Goal: Find specific page/section: Find specific page/section

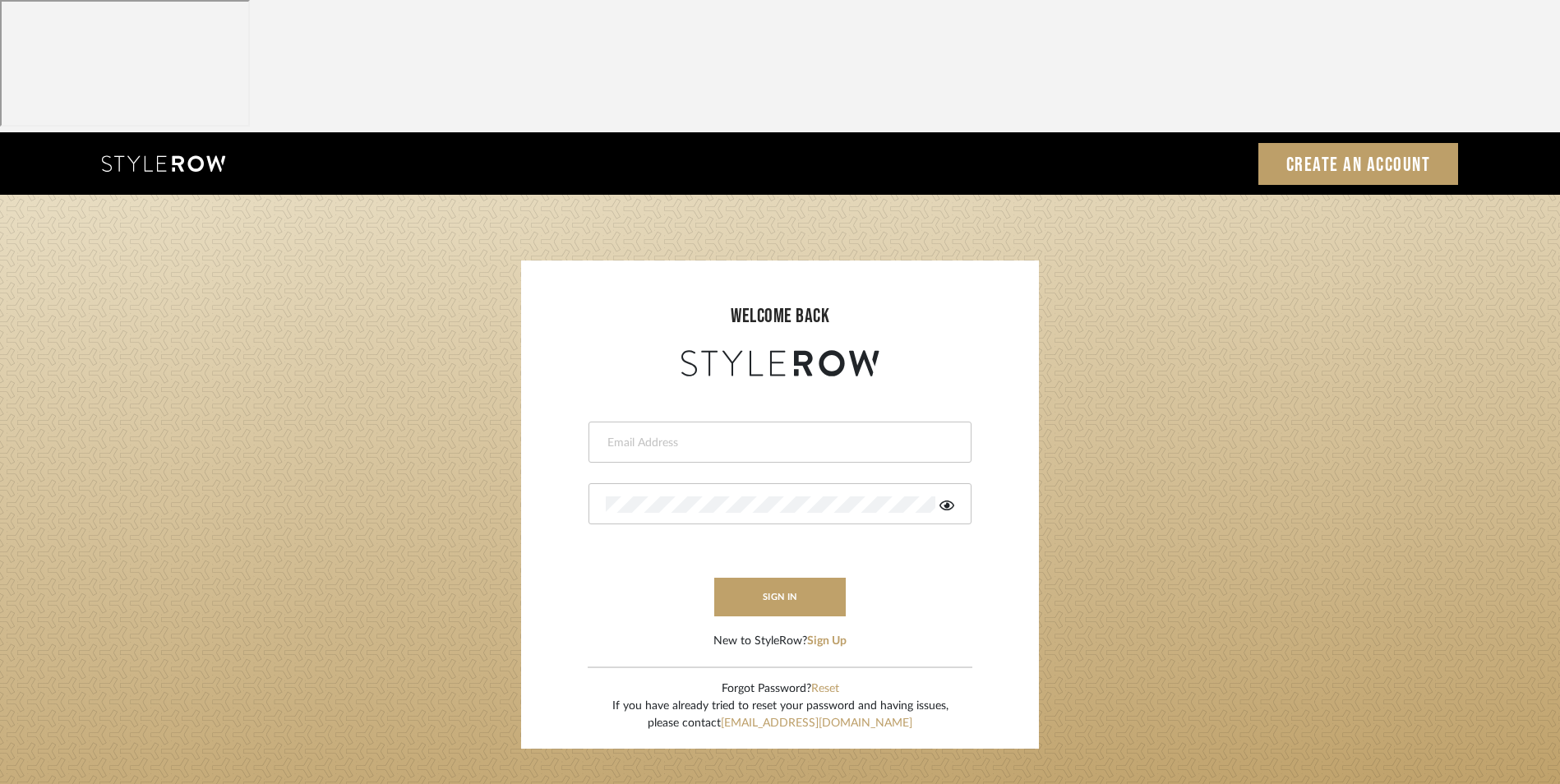
click at [708, 421] on div at bounding box center [780, 441] width 383 height 41
type input "[EMAIL_ADDRESS][DOMAIN_NAME]"
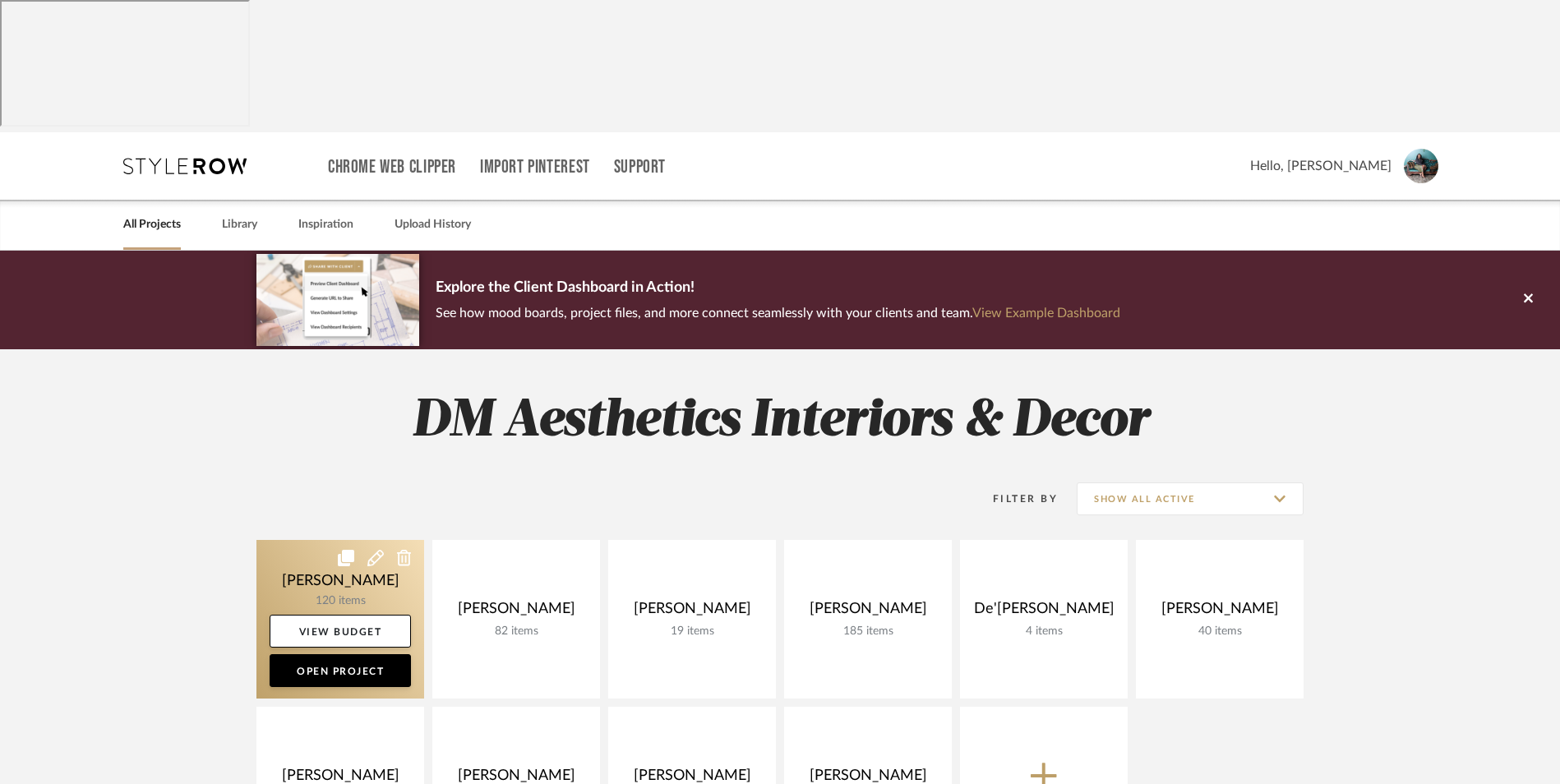
click at [346, 540] on link at bounding box center [340, 618] width 168 height 158
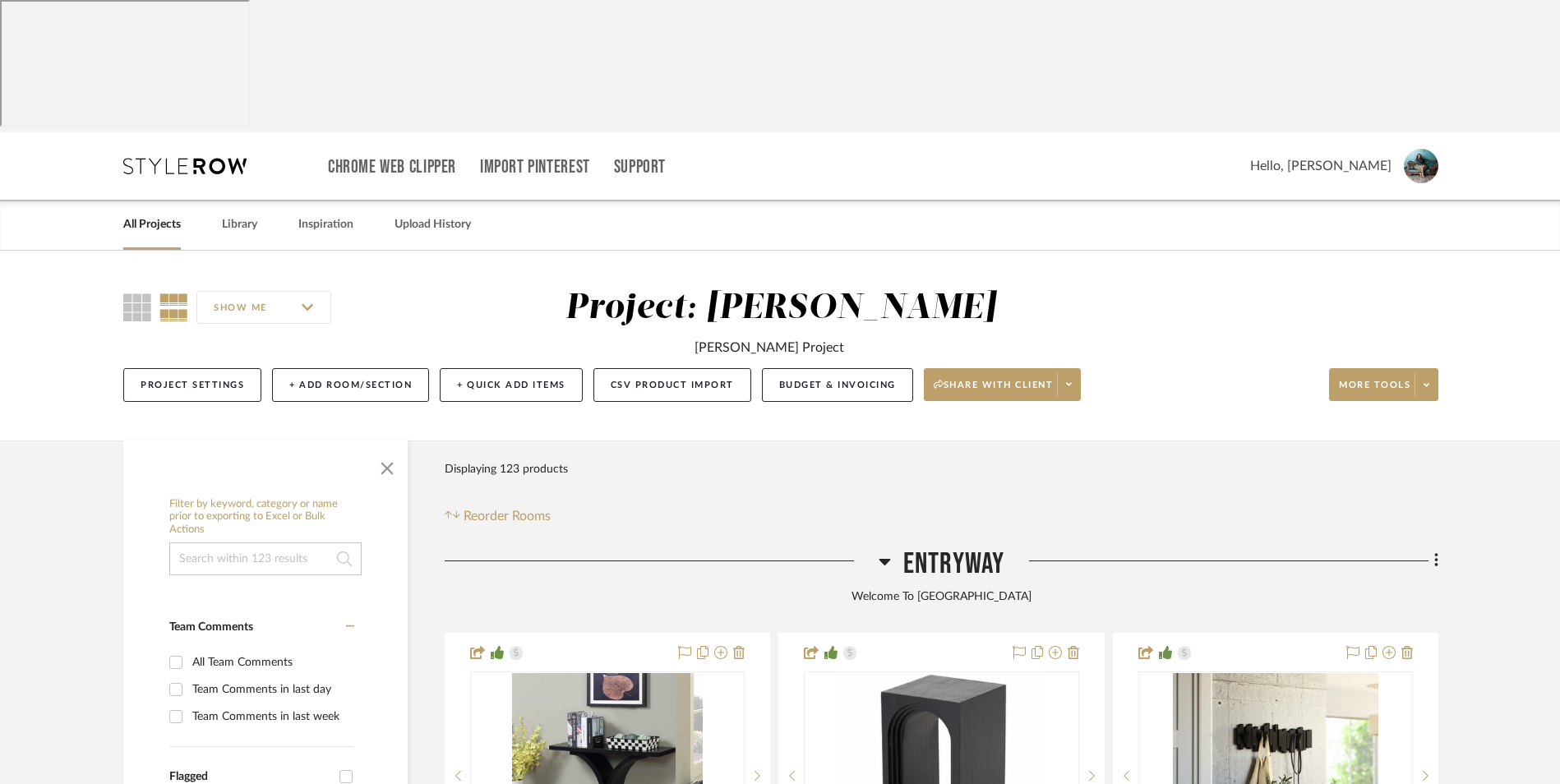
click at [887, 551] on icon at bounding box center [885, 561] width 12 height 20
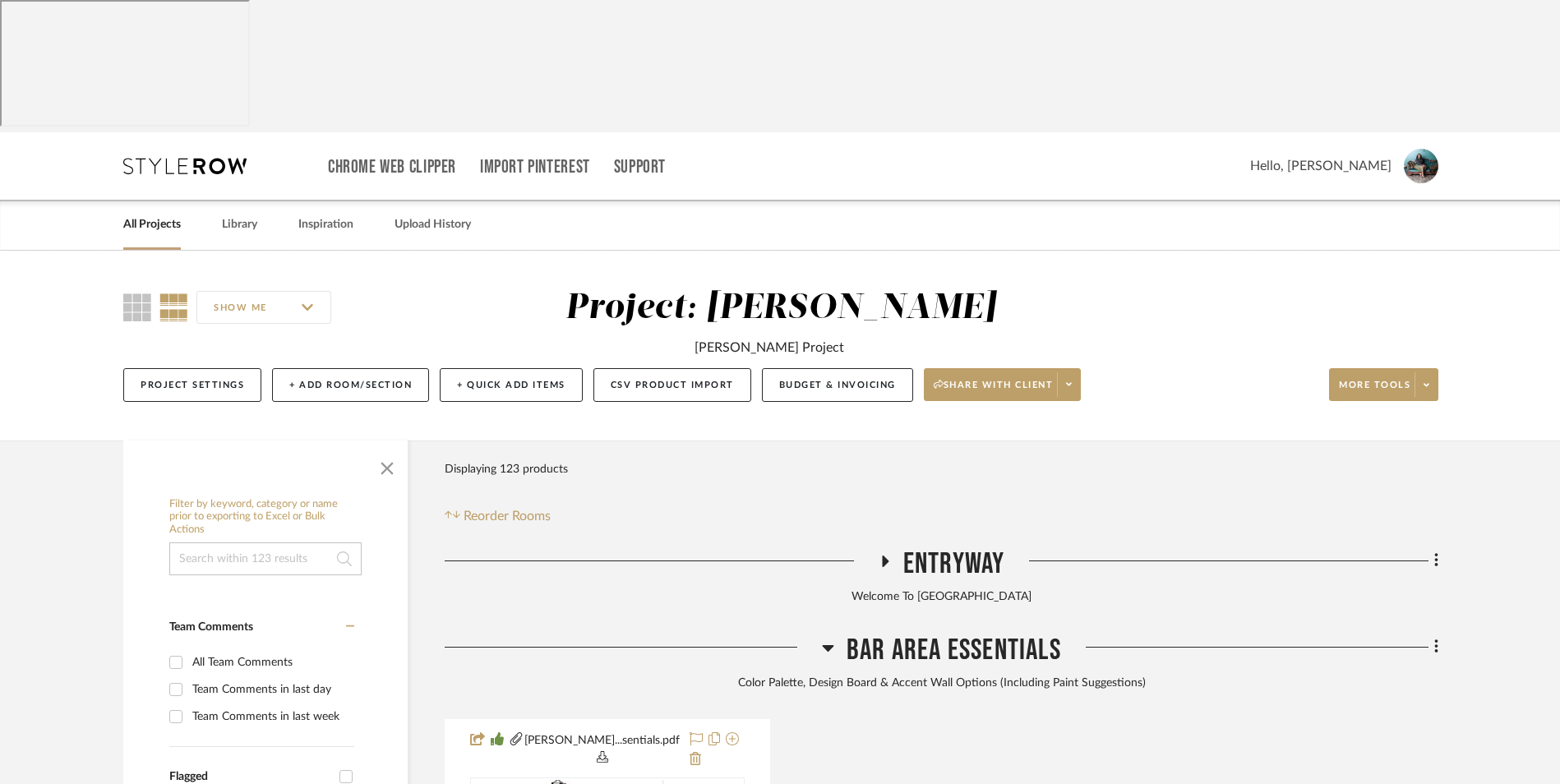
click at [820, 633] on div at bounding box center [634, 653] width 377 height 42
click at [830, 645] on icon at bounding box center [829, 648] width 11 height 7
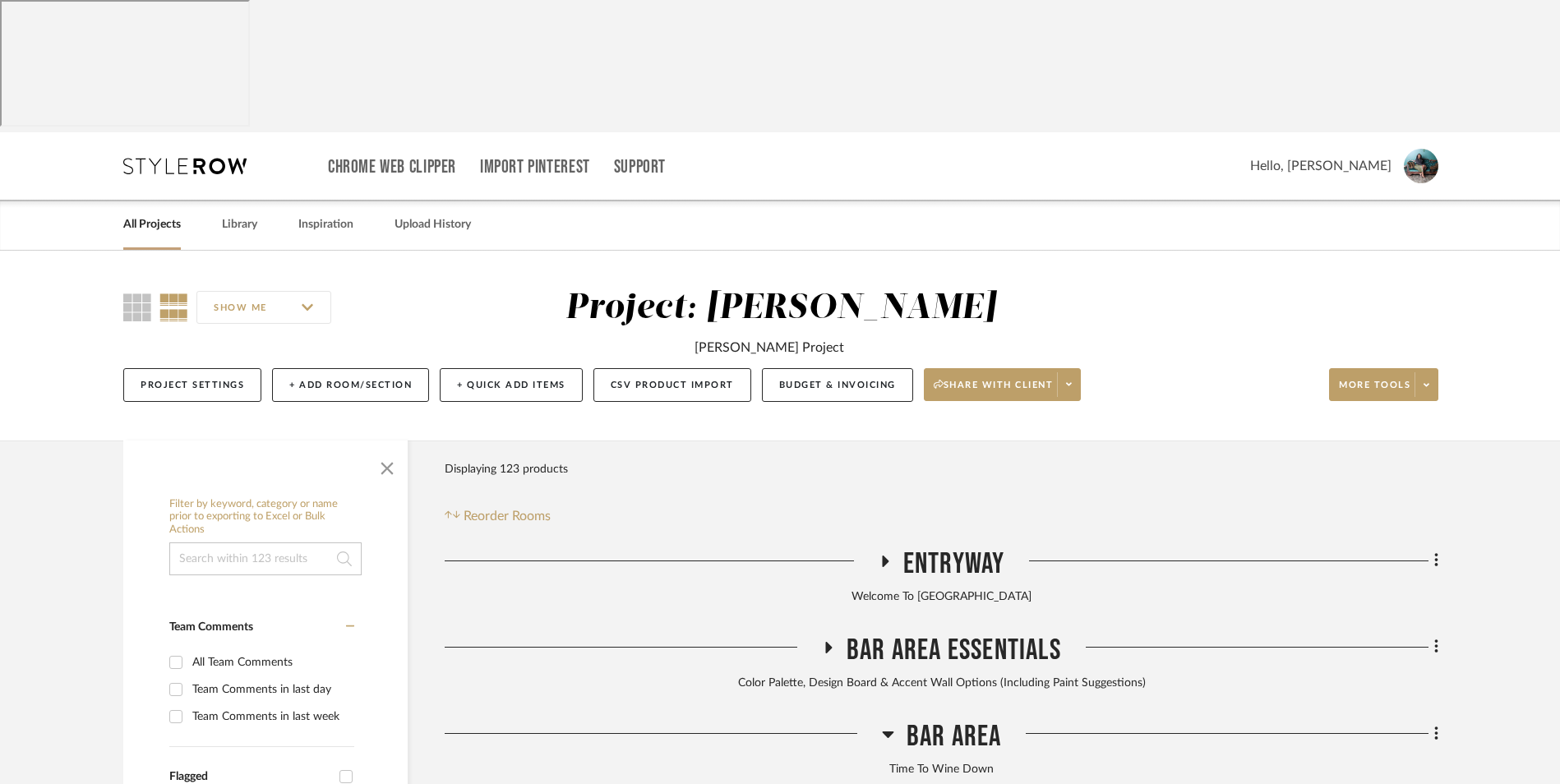
click at [885, 724] on icon at bounding box center [888, 734] width 12 height 20
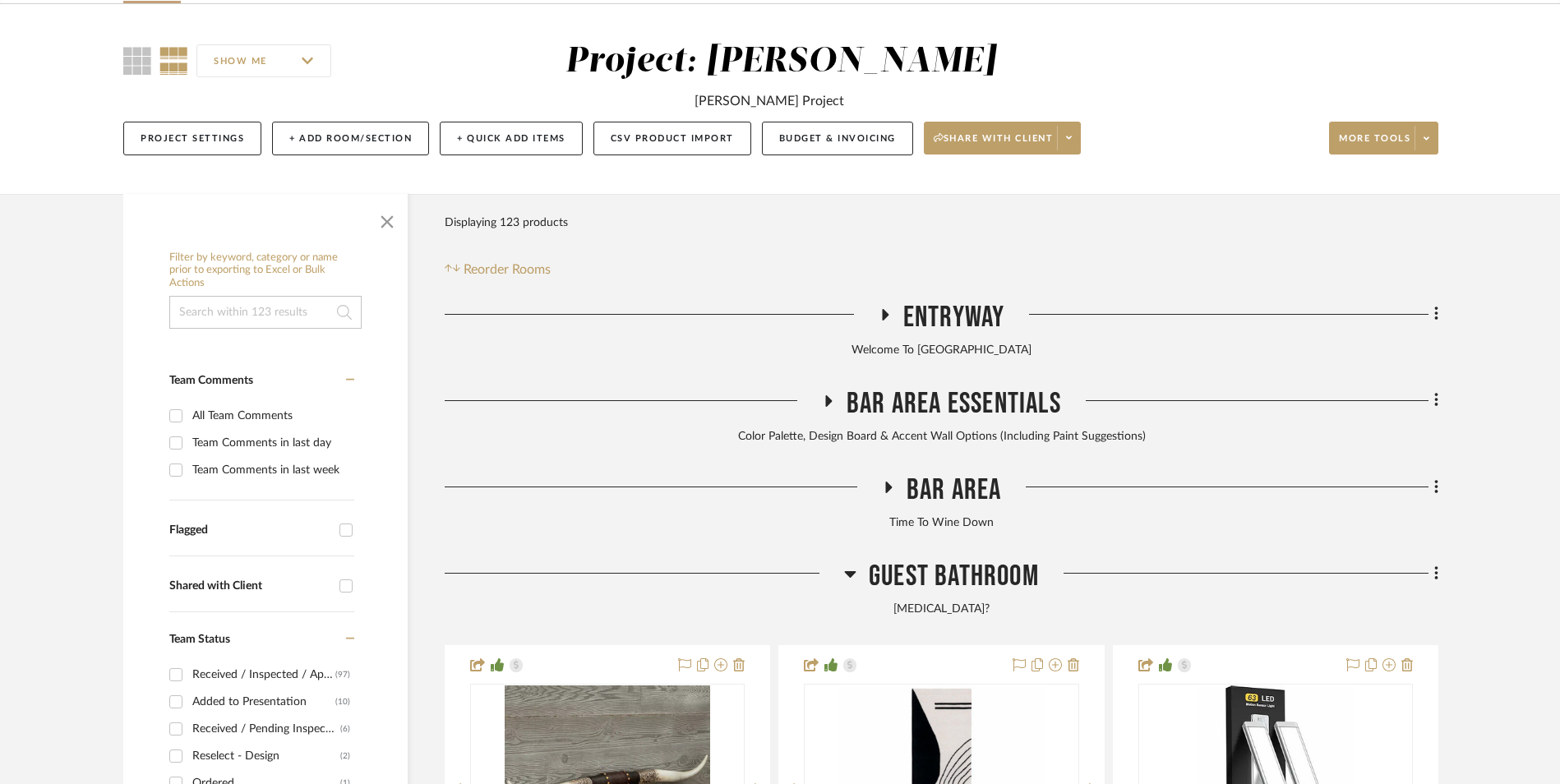
click at [852, 571] on icon at bounding box center [851, 574] width 11 height 7
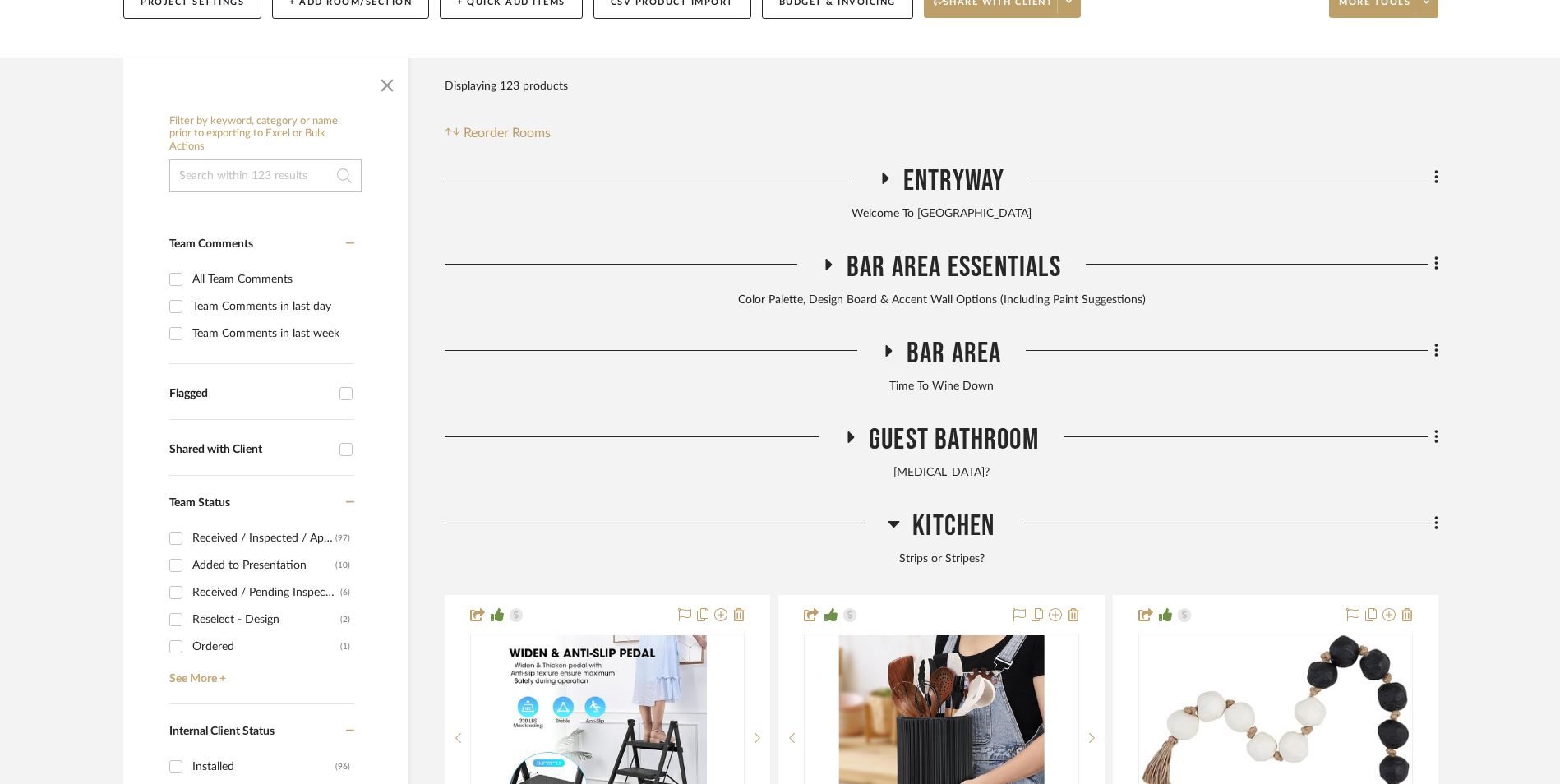
scroll to position [411, 0]
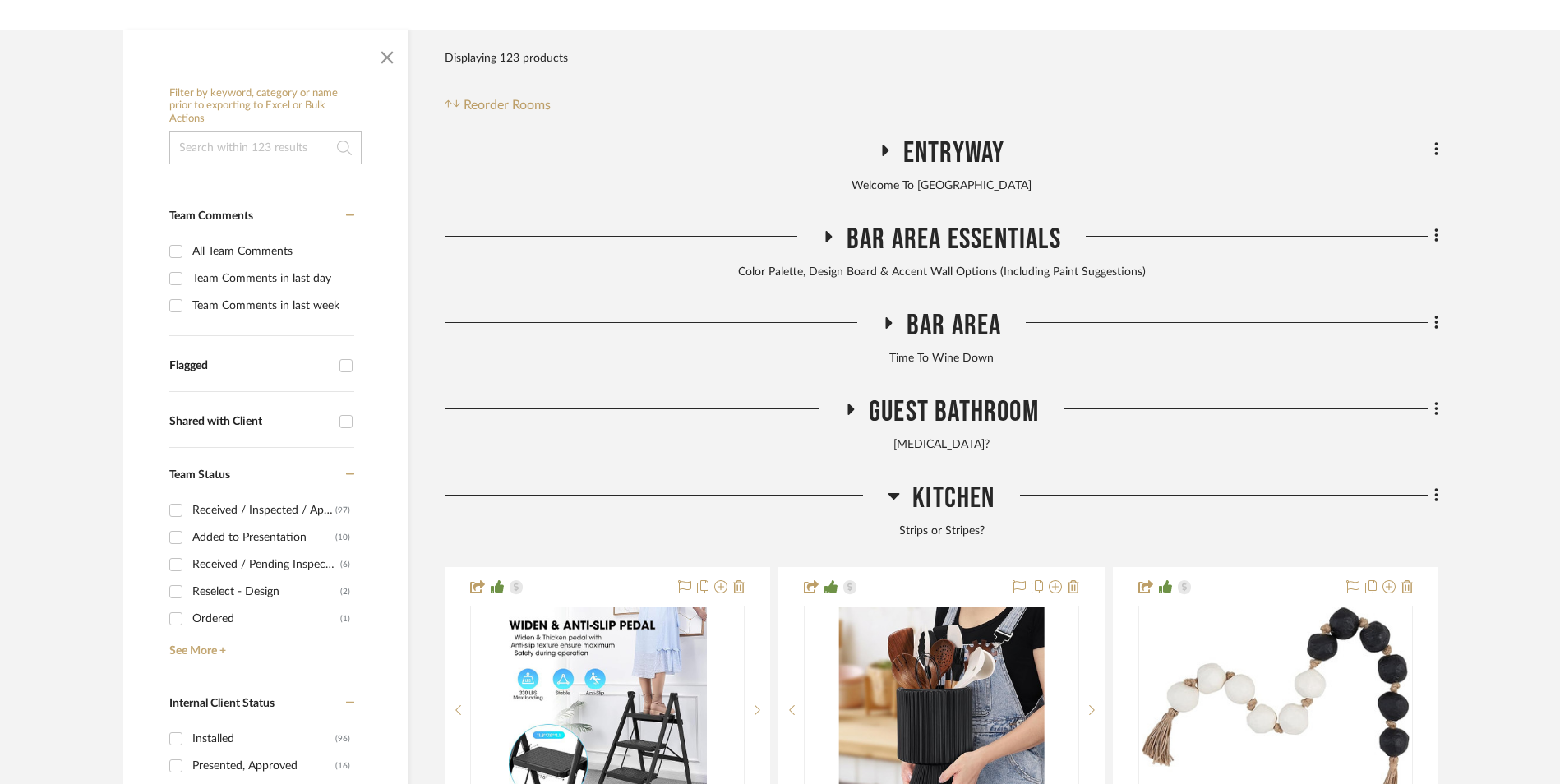
click at [897, 486] on icon at bounding box center [893, 495] width 12 height 20
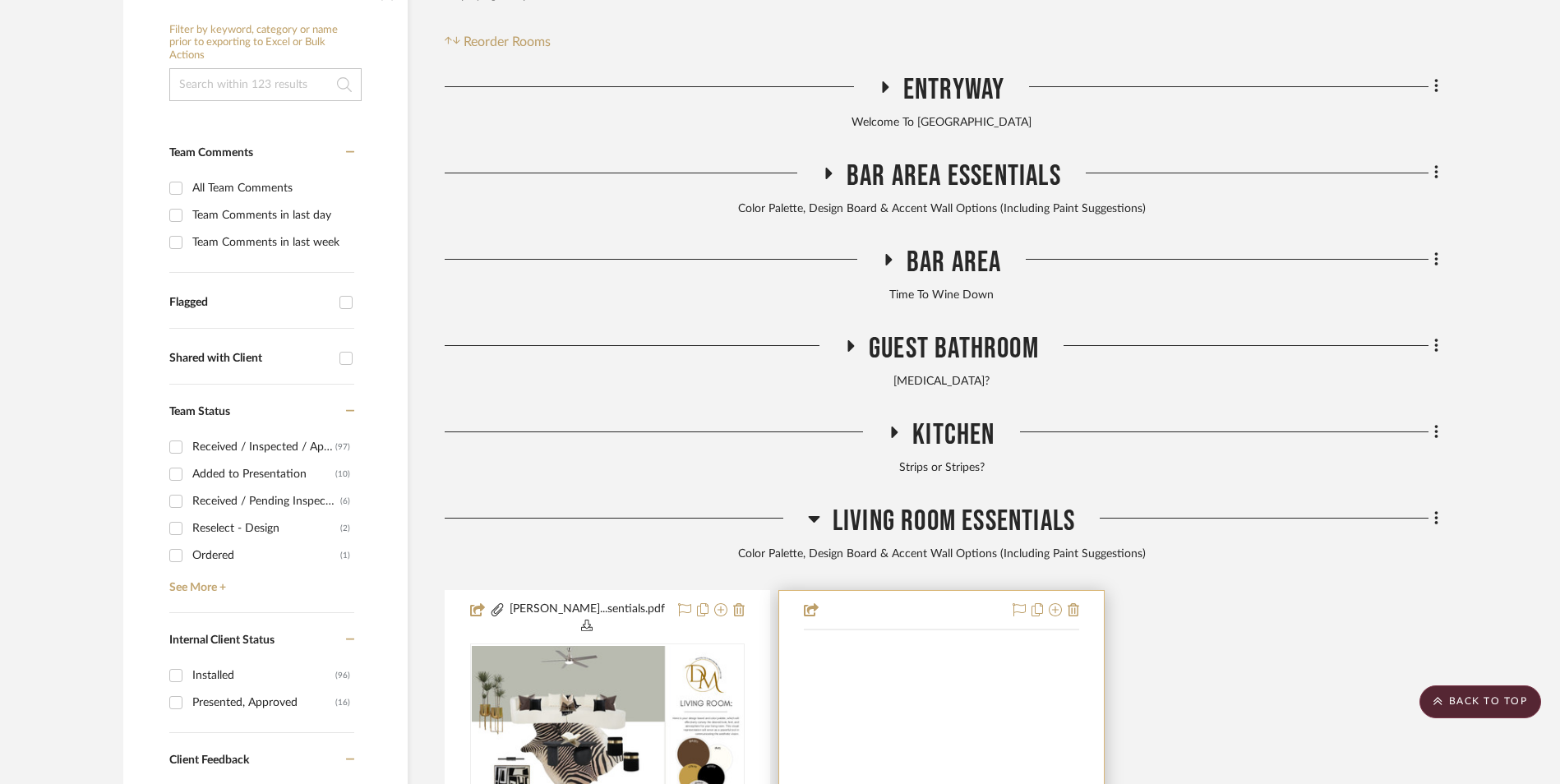
scroll to position [576, 0]
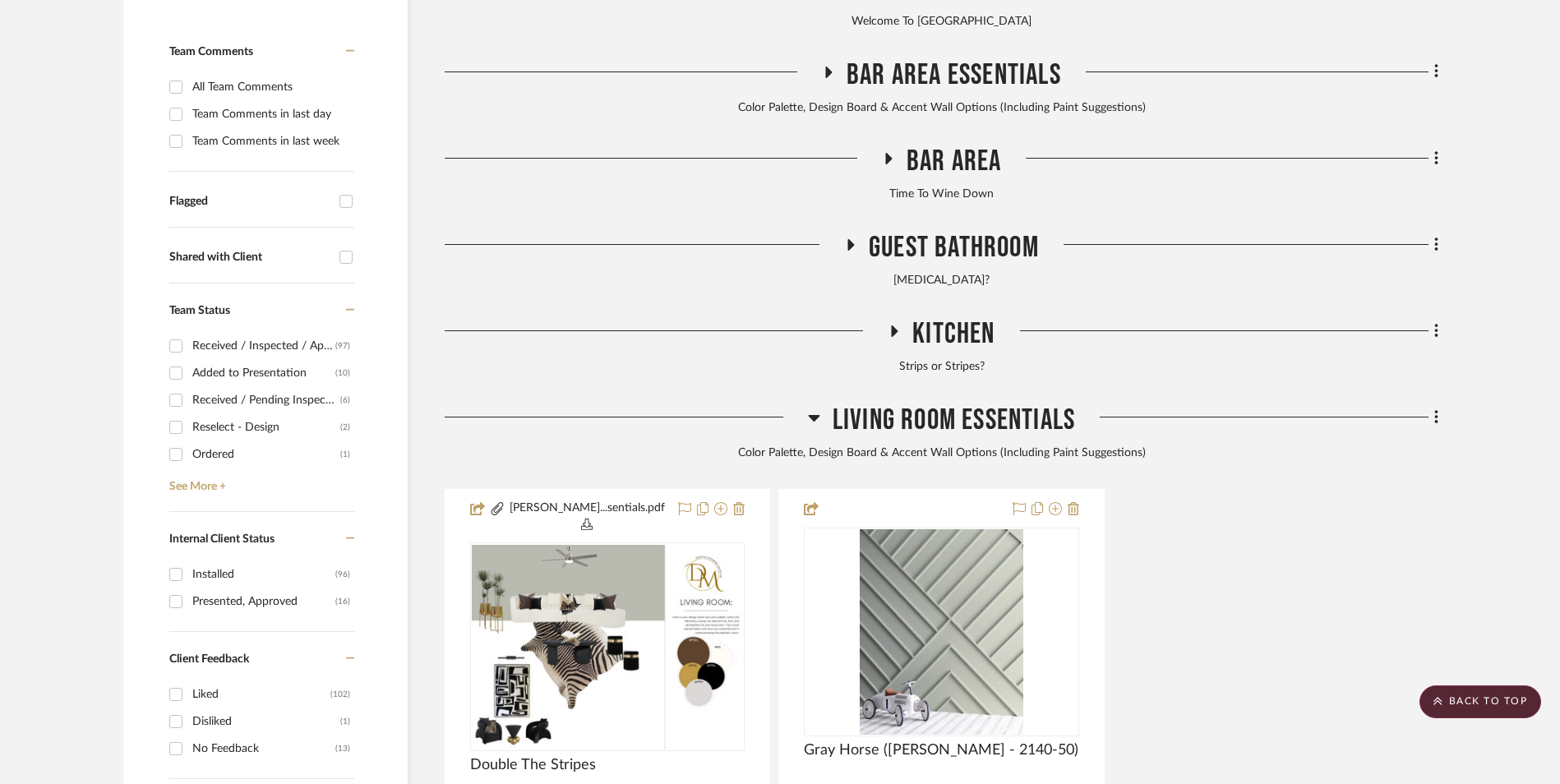
click at [815, 415] on icon at bounding box center [814, 418] width 11 height 7
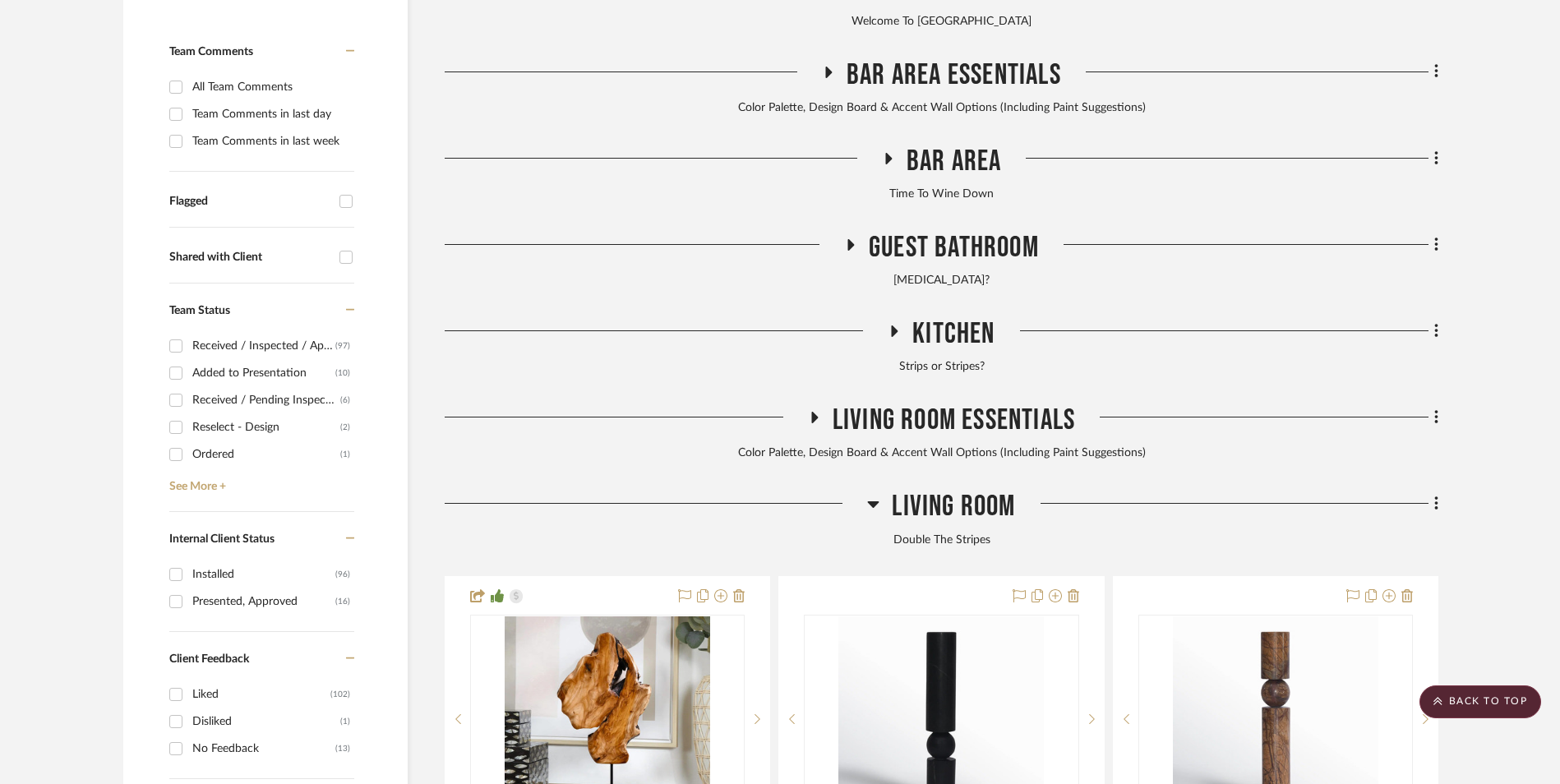
click at [878, 501] on icon at bounding box center [873, 504] width 11 height 7
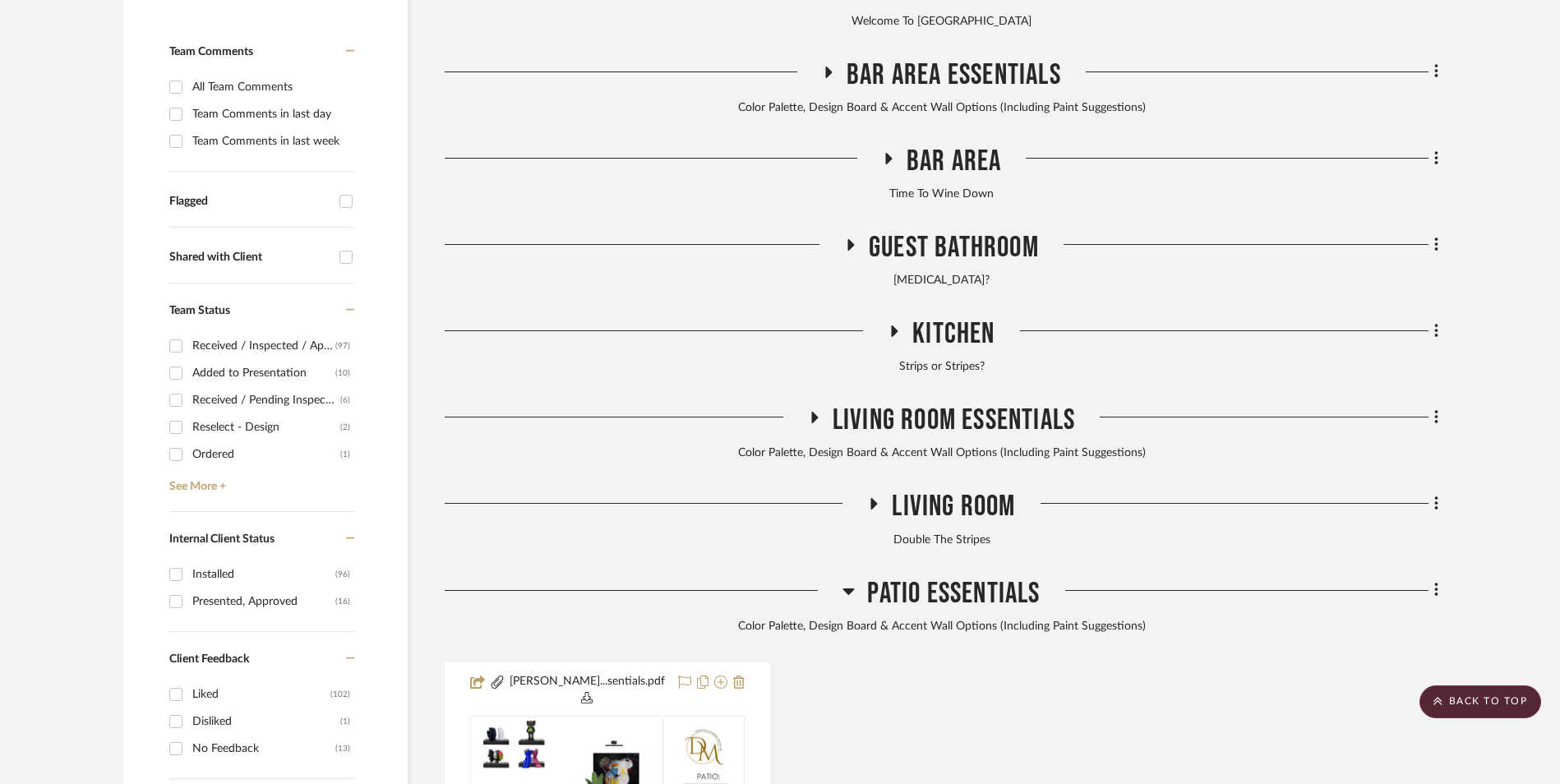
click at [855, 576] on h3 "Patio Essentials" at bounding box center [941, 593] width 197 height 35
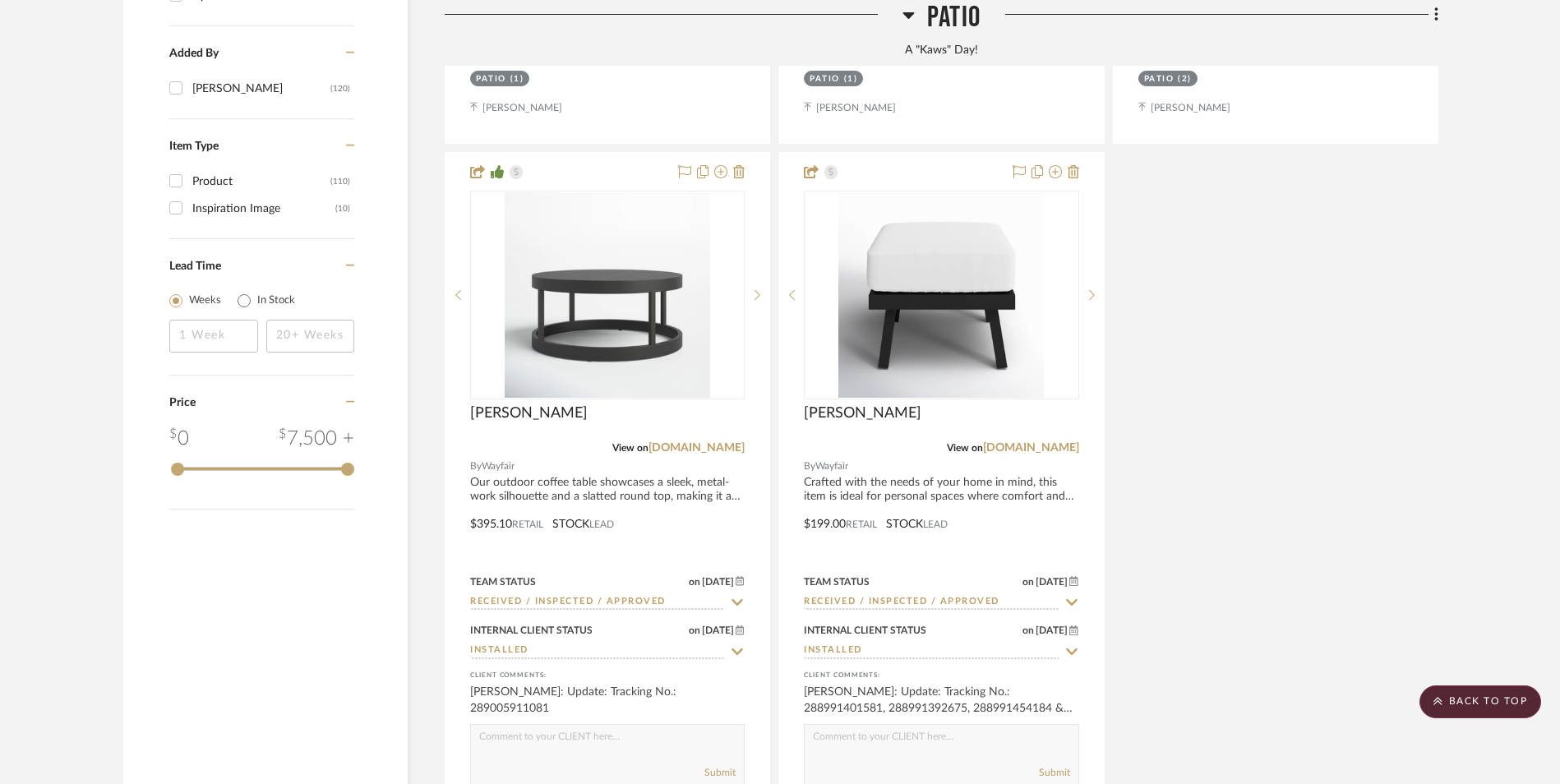
scroll to position [2794, 0]
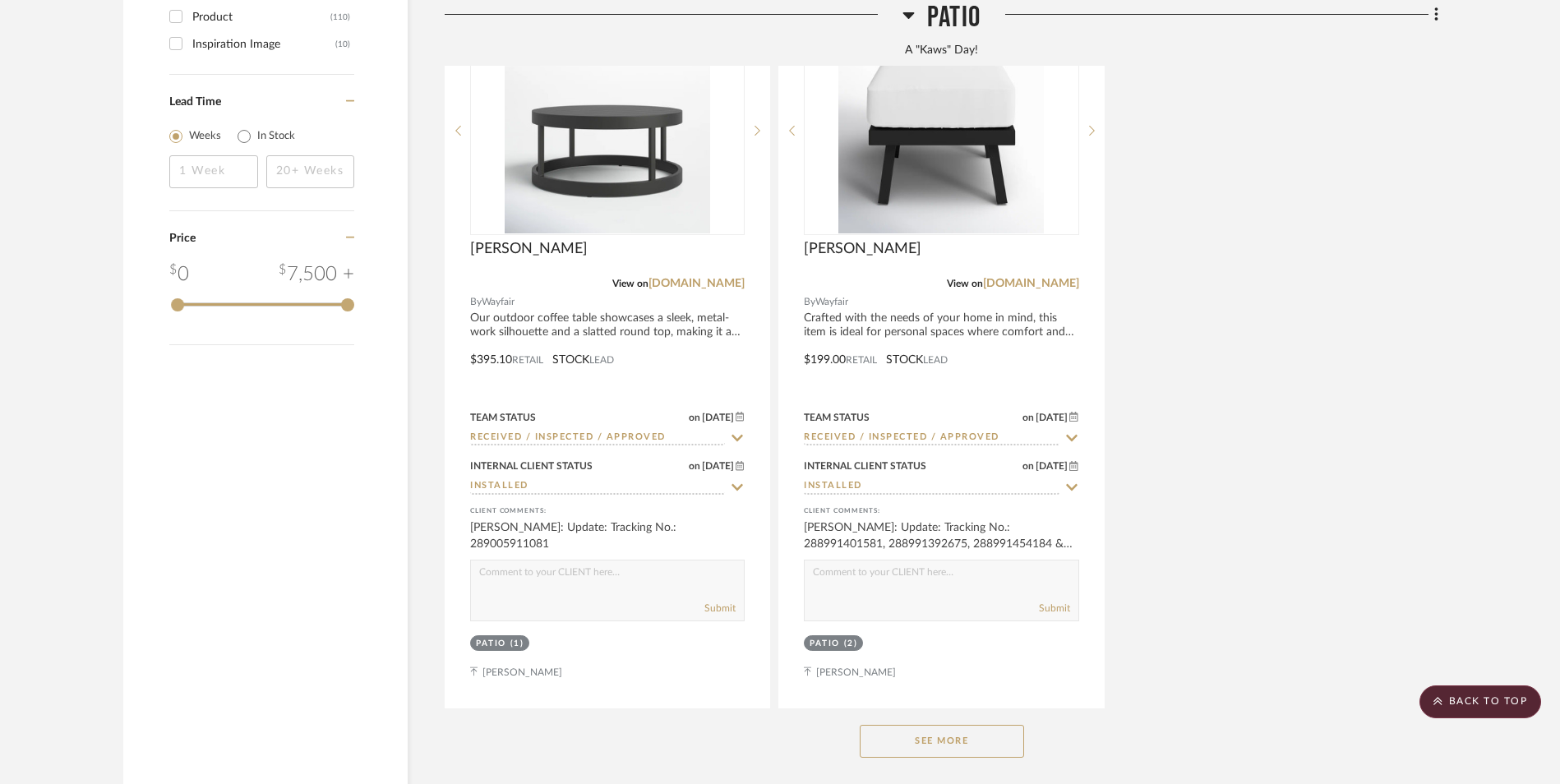
click at [955, 724] on button "See More" at bounding box center [942, 740] width 165 height 33
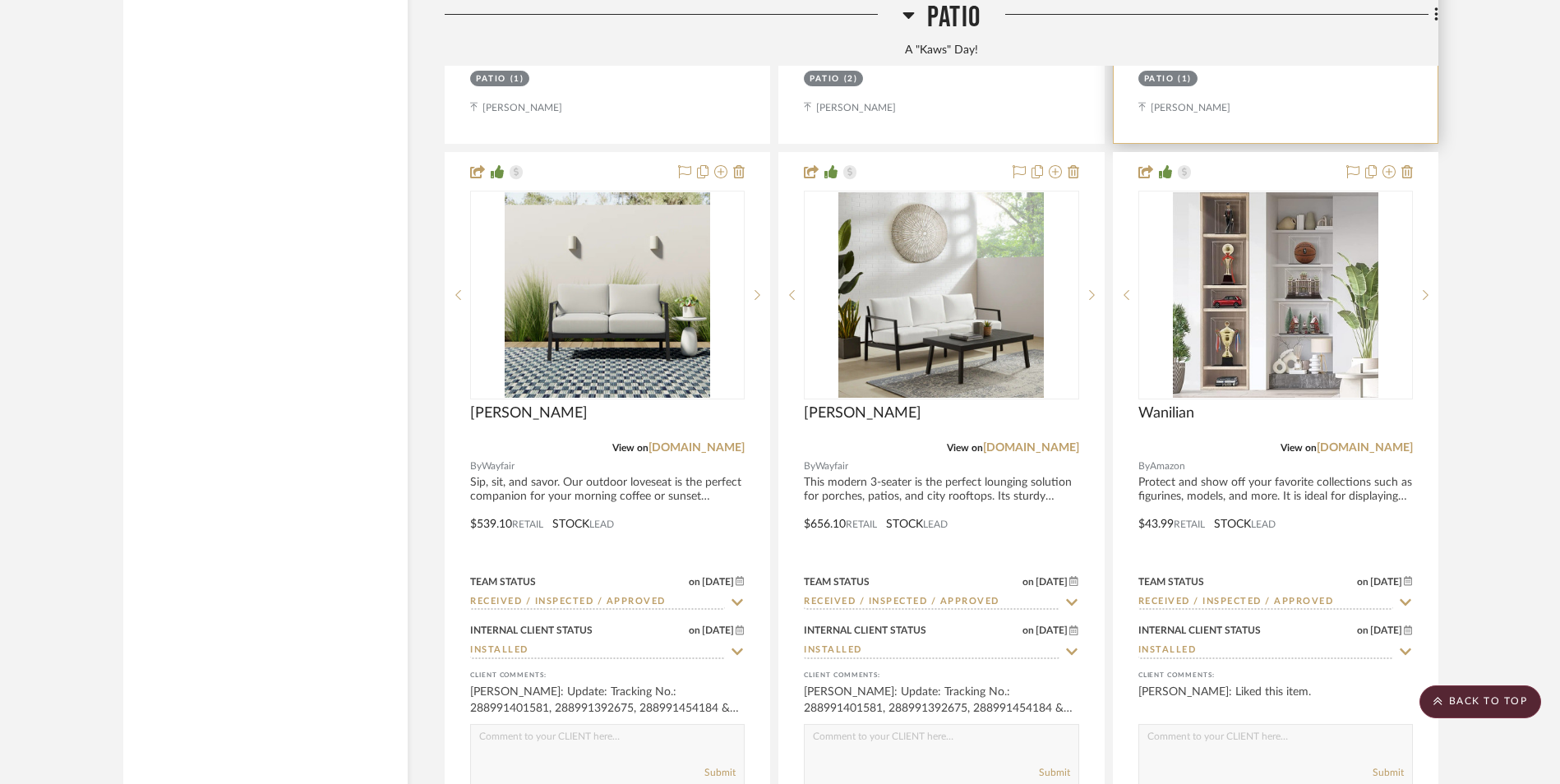
scroll to position [3287, 0]
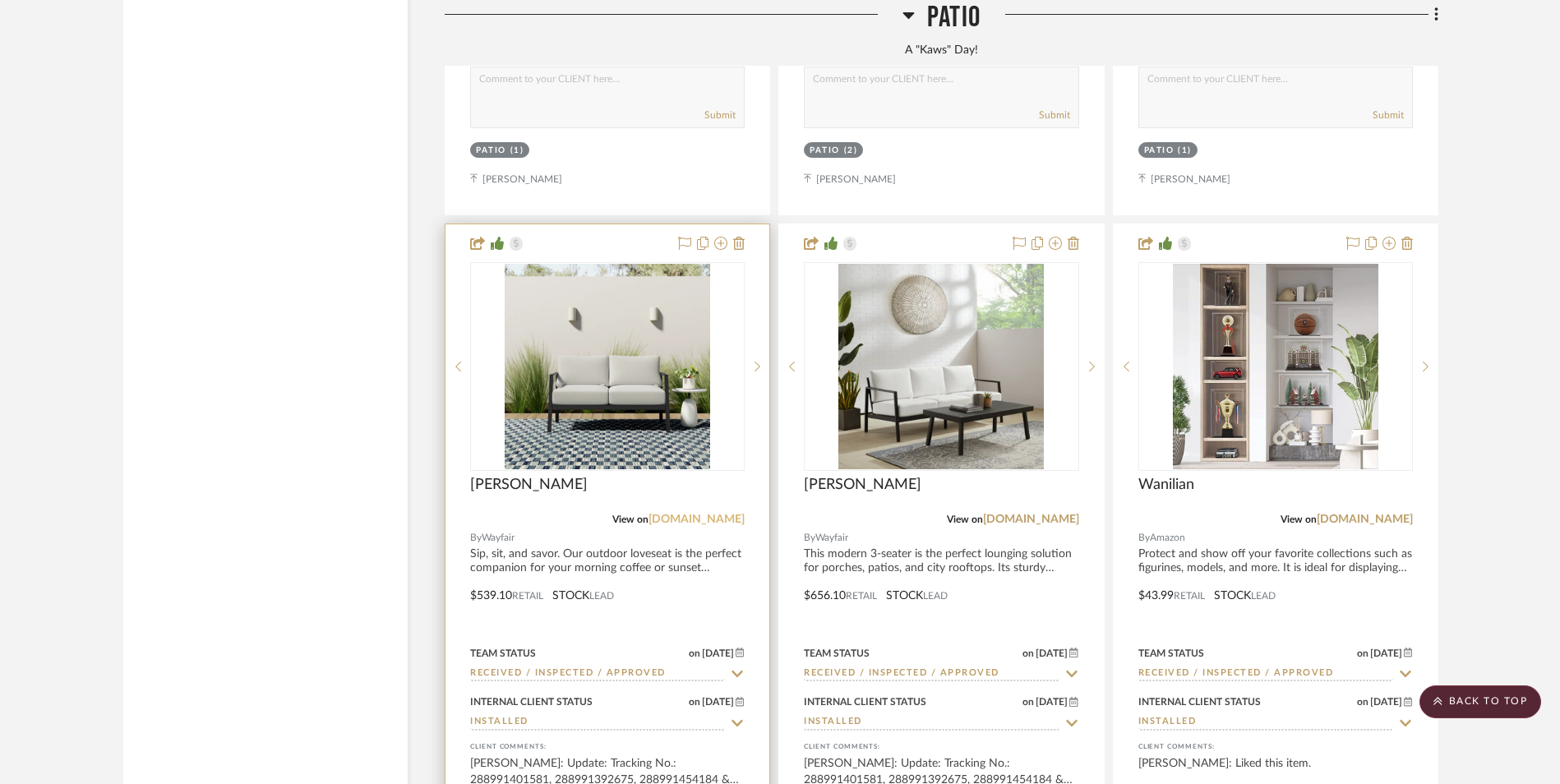
click at [708, 513] on link "[DOMAIN_NAME]" at bounding box center [697, 519] width 97 height 11
